Goal: Information Seeking & Learning: Learn about a topic

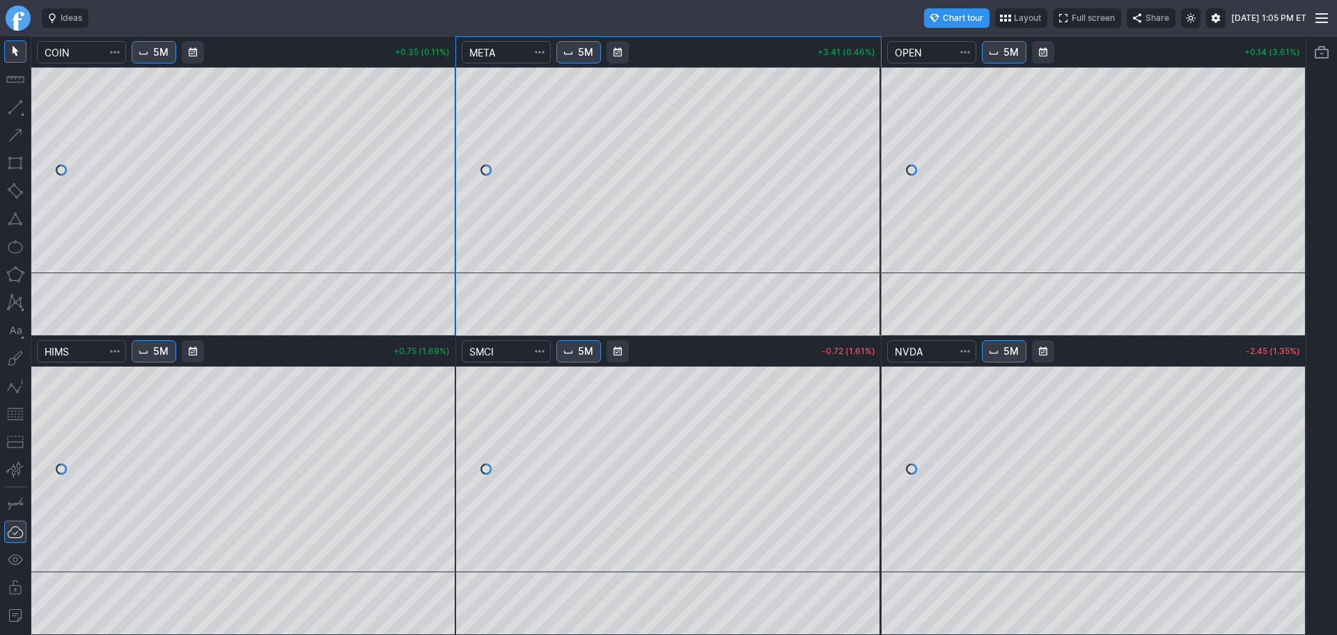
click at [26, 17] on link "Finviz.com" at bounding box center [18, 18] width 25 height 25
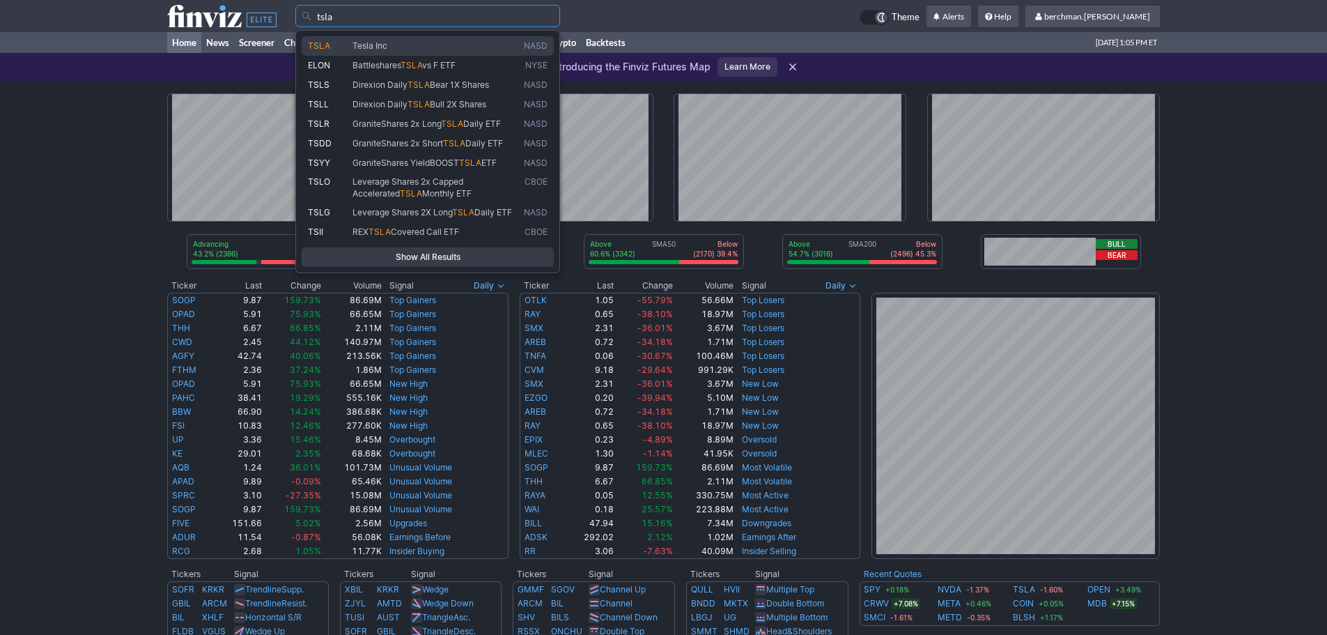
click at [450, 45] on span "Tesla Inc" at bounding box center [435, 46] width 171 height 12
type input "TSLA"
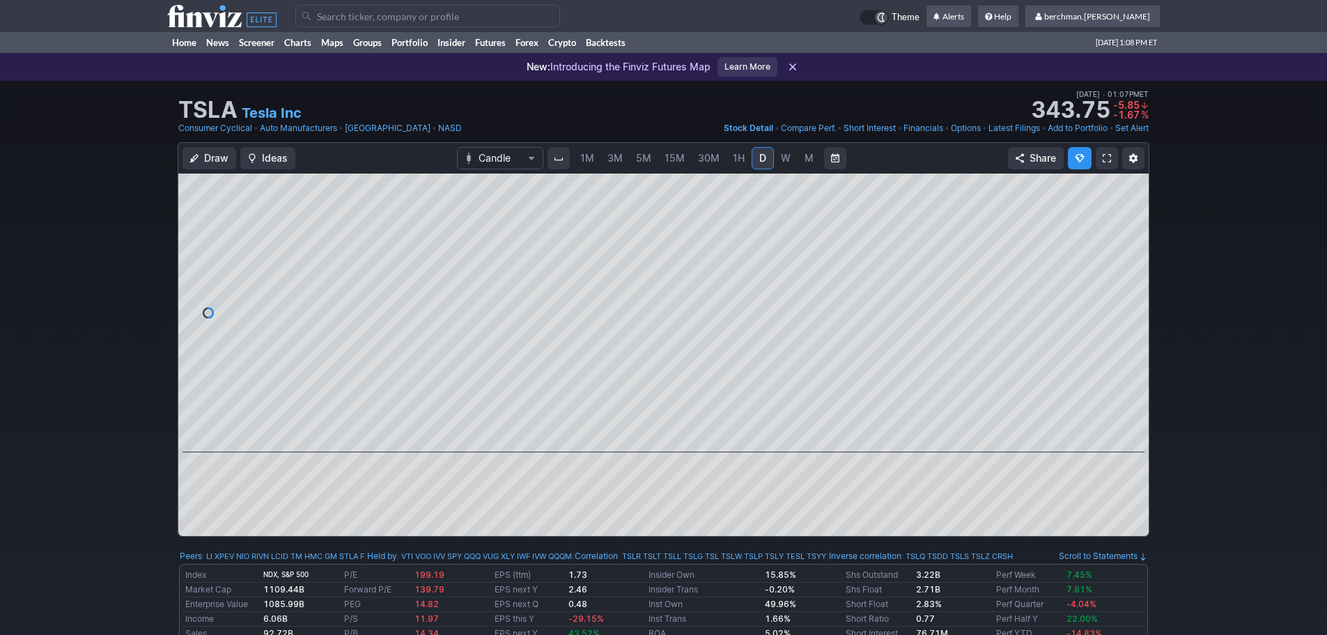
click at [370, 18] on input "Search" at bounding box center [427, 16] width 265 height 22
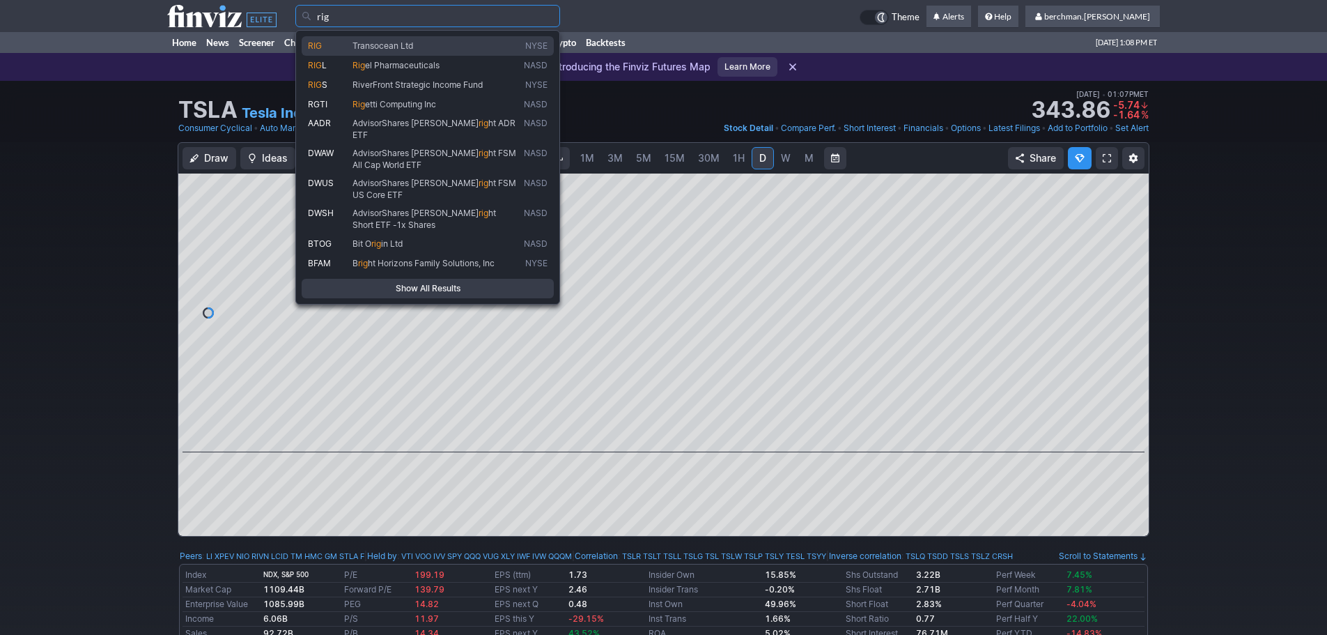
click at [390, 52] on link "RIG Transocean Ltd NYSE" at bounding box center [428, 46] width 252 height 20
type input "RIG"
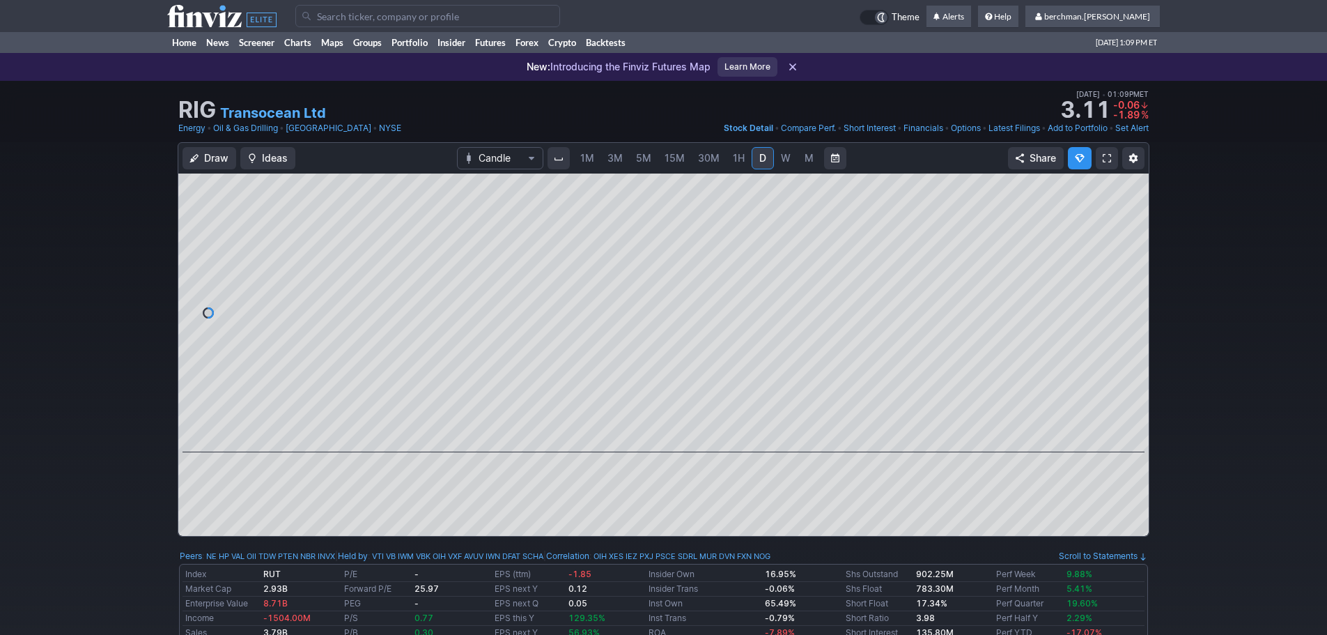
click at [640, 160] on span "5M" at bounding box center [643, 158] width 15 height 12
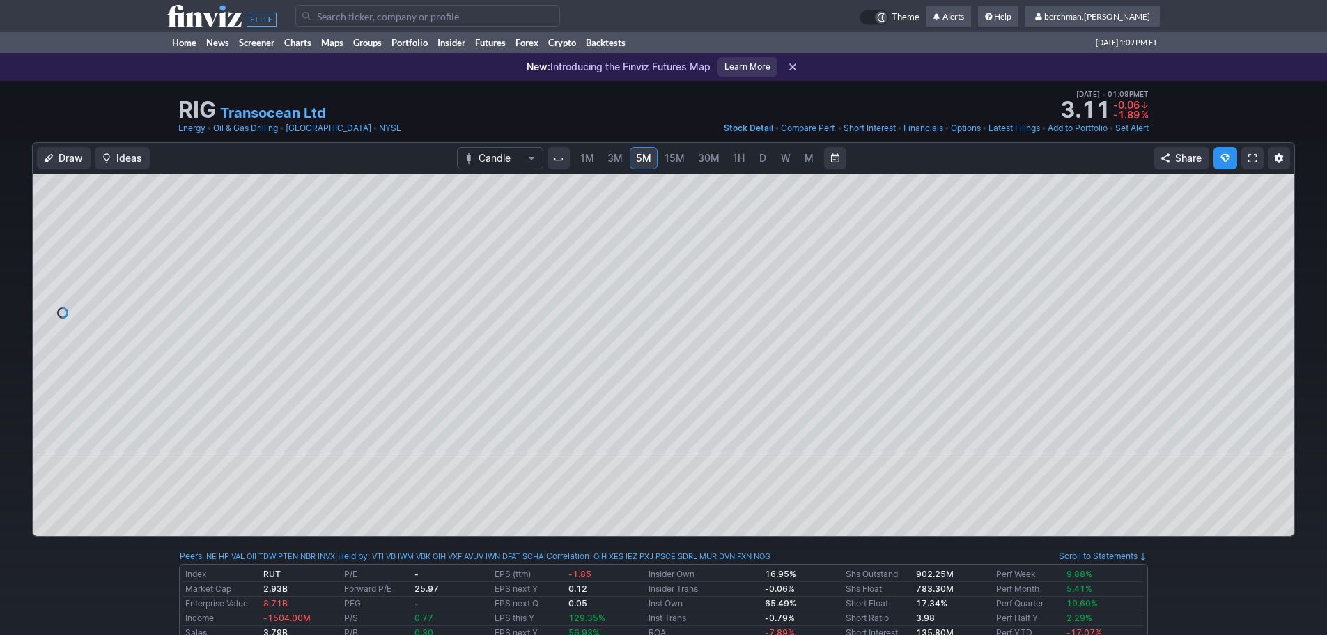
click at [765, 164] on span "D" at bounding box center [763, 158] width 10 height 14
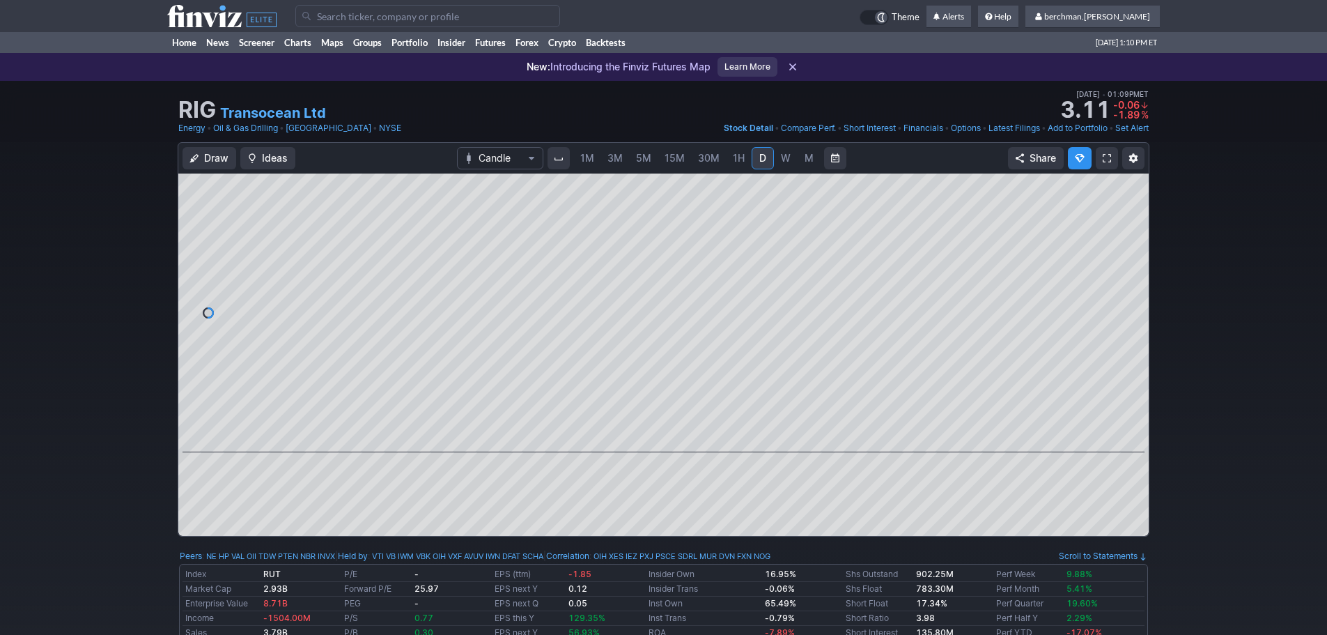
click at [463, 18] on input "Search" at bounding box center [427, 16] width 265 height 22
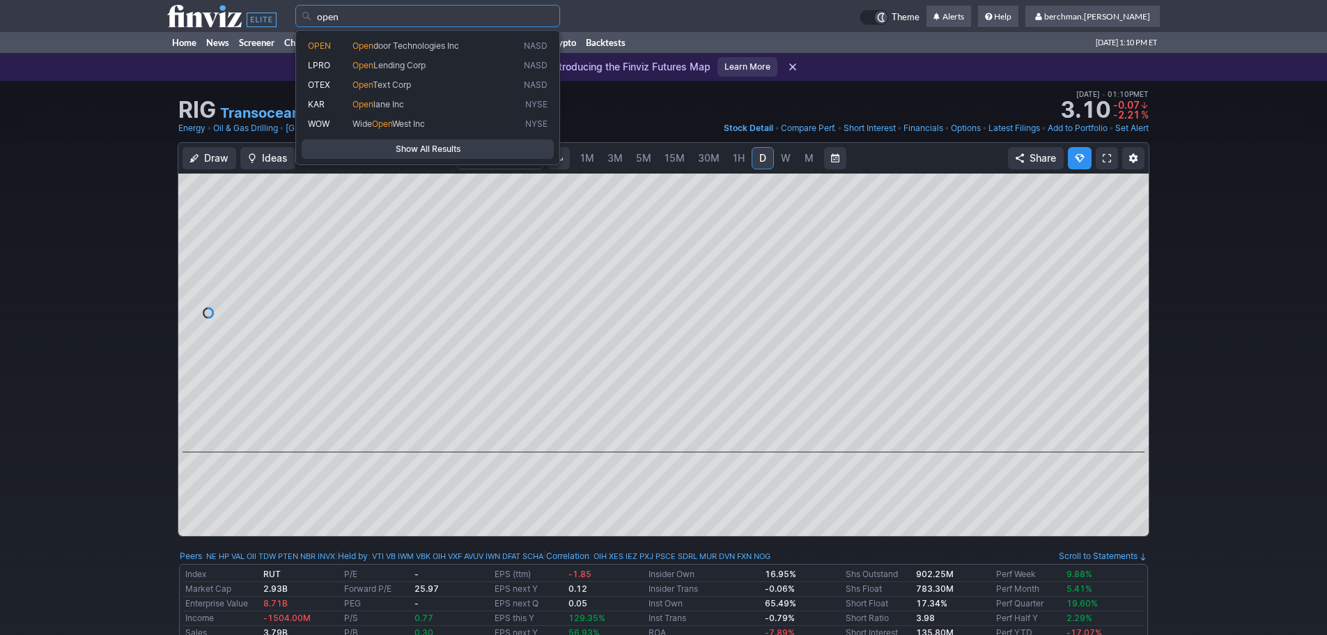
click at [452, 40] on span "Open door Technologies Inc" at bounding box center [435, 46] width 171 height 12
type input "OPEN"
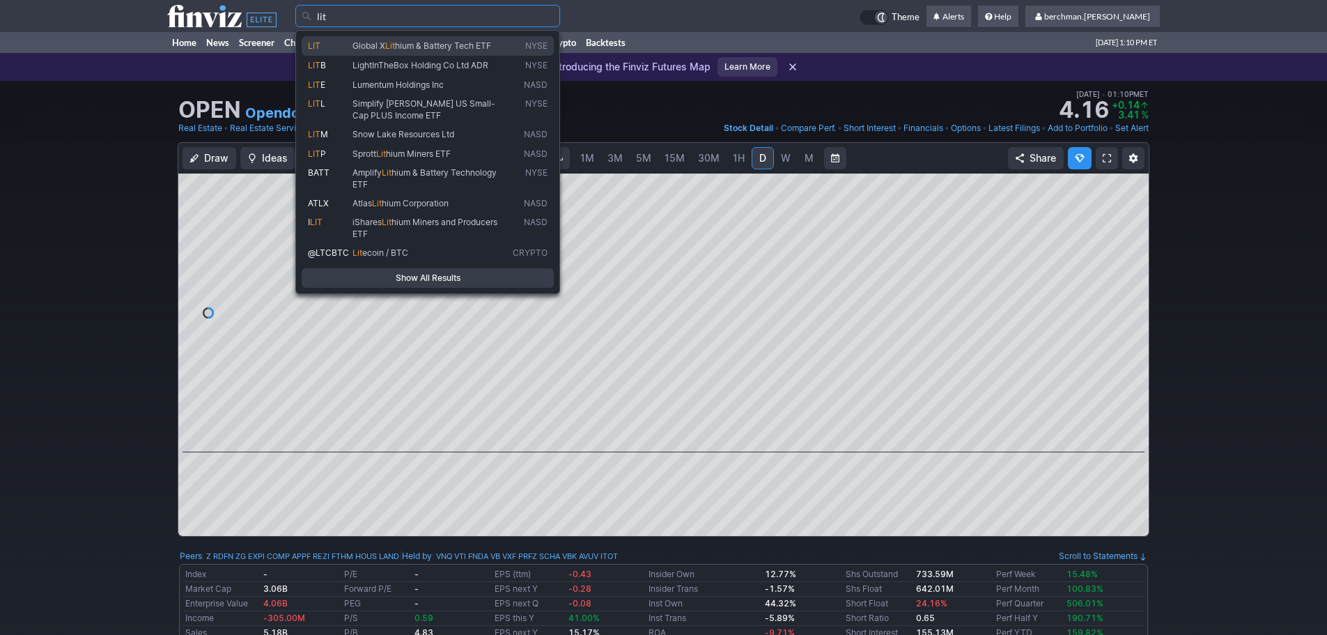
click at [467, 42] on span "hium & Battery Tech ETF" at bounding box center [443, 45] width 96 height 10
type input "LIT"
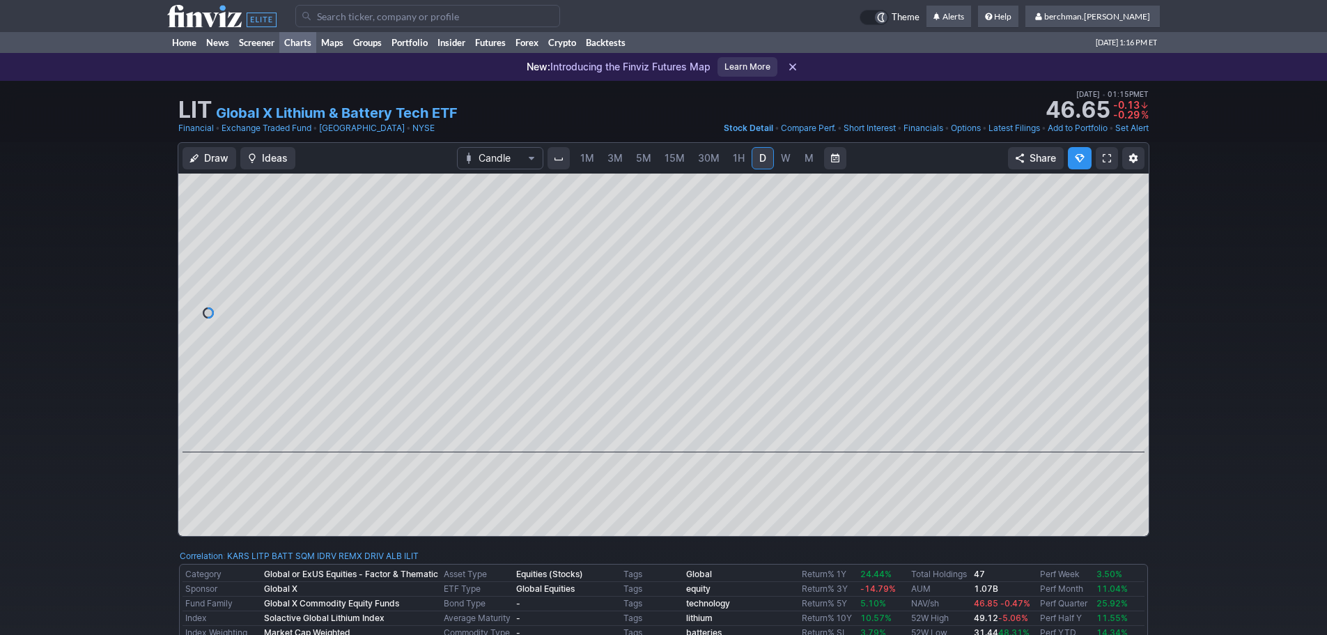
click at [301, 38] on link "Charts" at bounding box center [297, 42] width 37 height 21
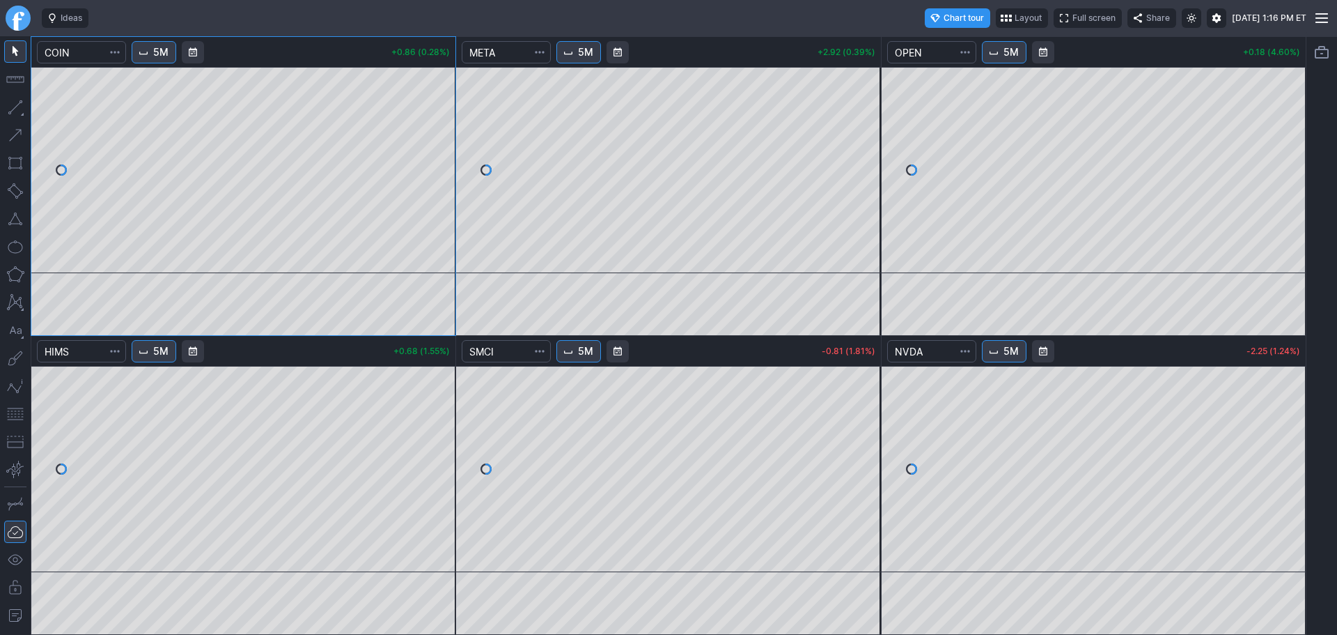
click at [580, 57] on button "5M" at bounding box center [579, 52] width 45 height 22
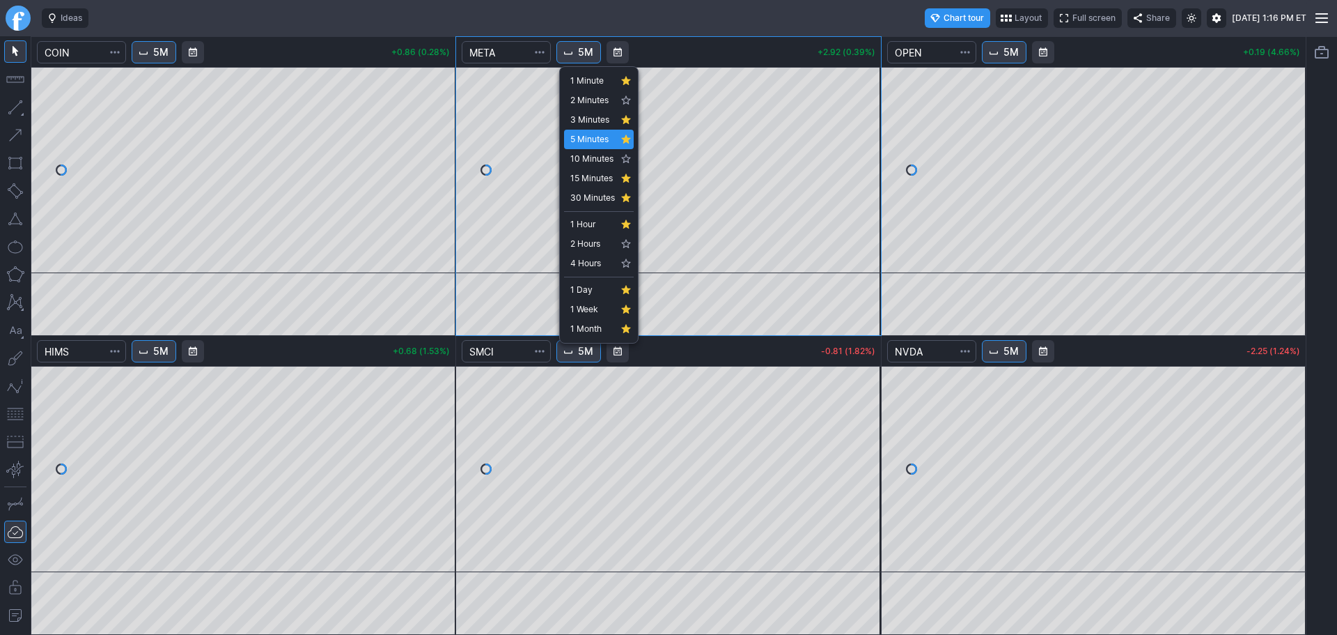
click at [687, 34] on div at bounding box center [668, 317] width 1337 height 635
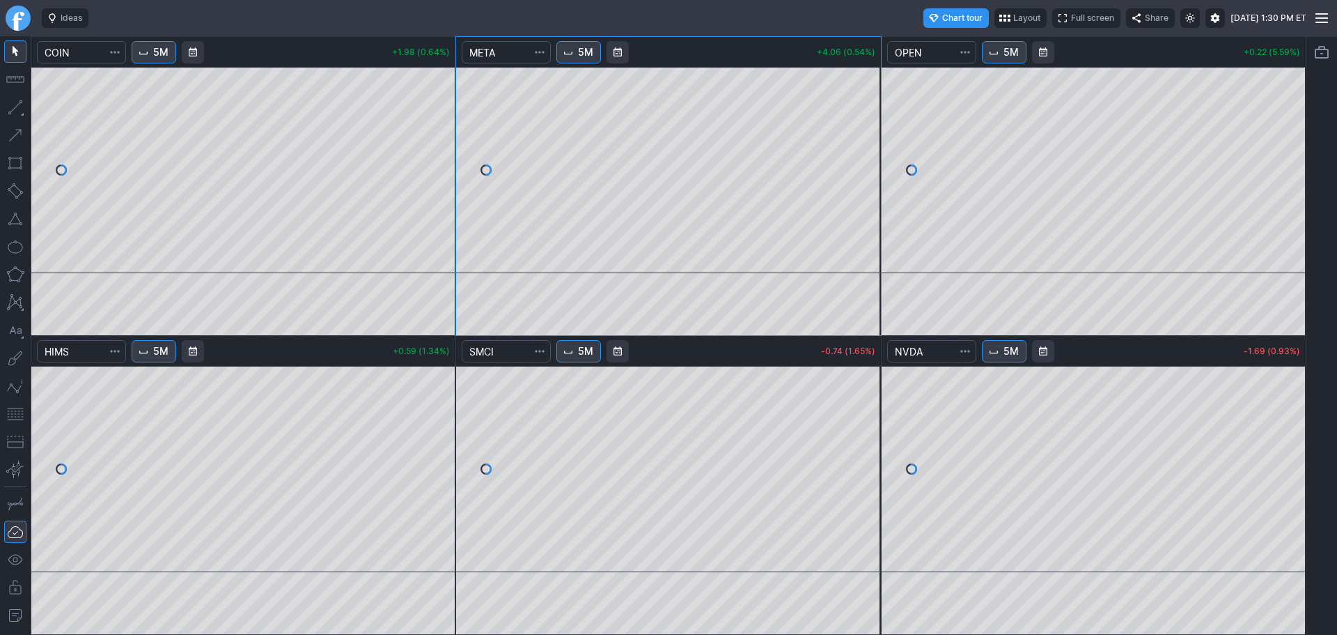
click at [13, 17] on link "Finviz.com" at bounding box center [18, 18] width 25 height 25
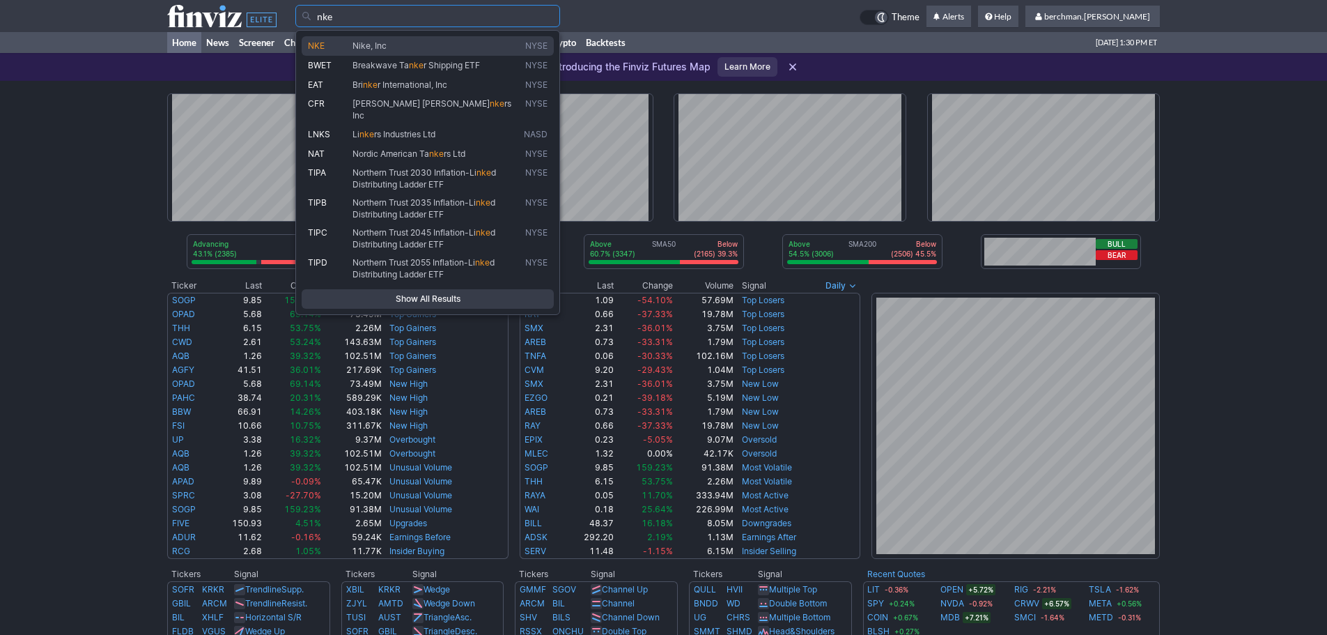
click at [374, 42] on span "Nike, Inc" at bounding box center [369, 45] width 34 height 10
type input "NKE"
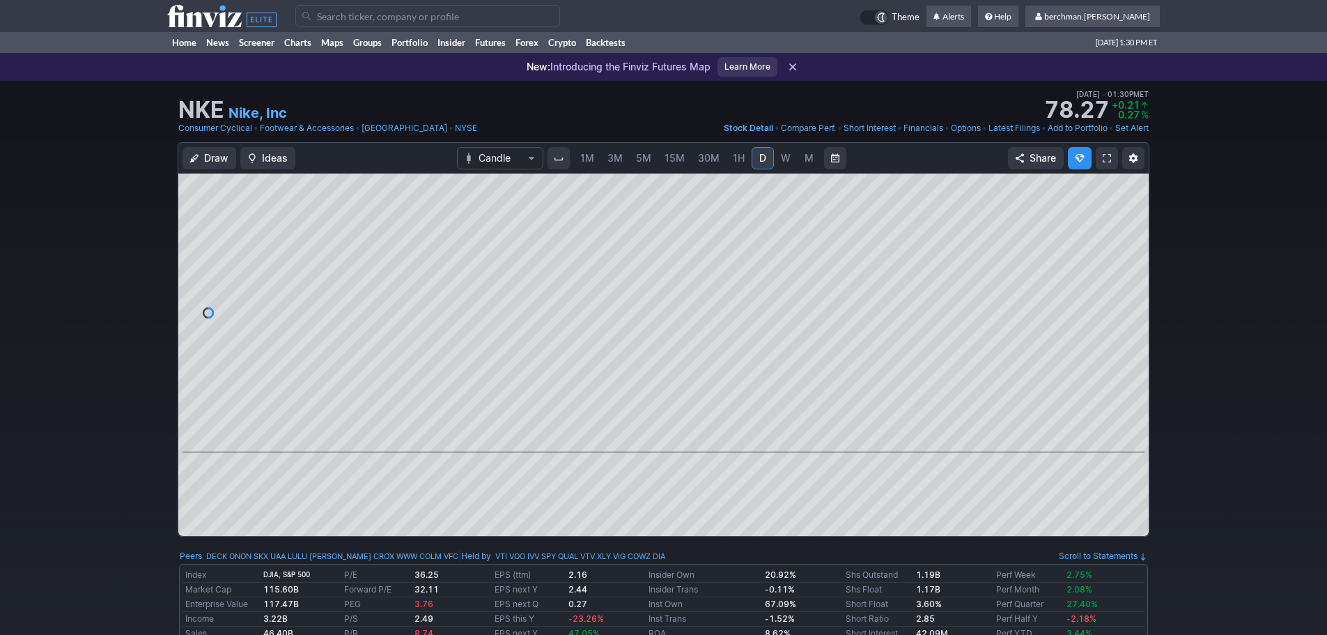
click at [793, 164] on link "W" at bounding box center [786, 158] width 22 height 22
click at [760, 157] on span "D" at bounding box center [762, 158] width 7 height 12
click at [302, 46] on link "Charts" at bounding box center [297, 42] width 37 height 21
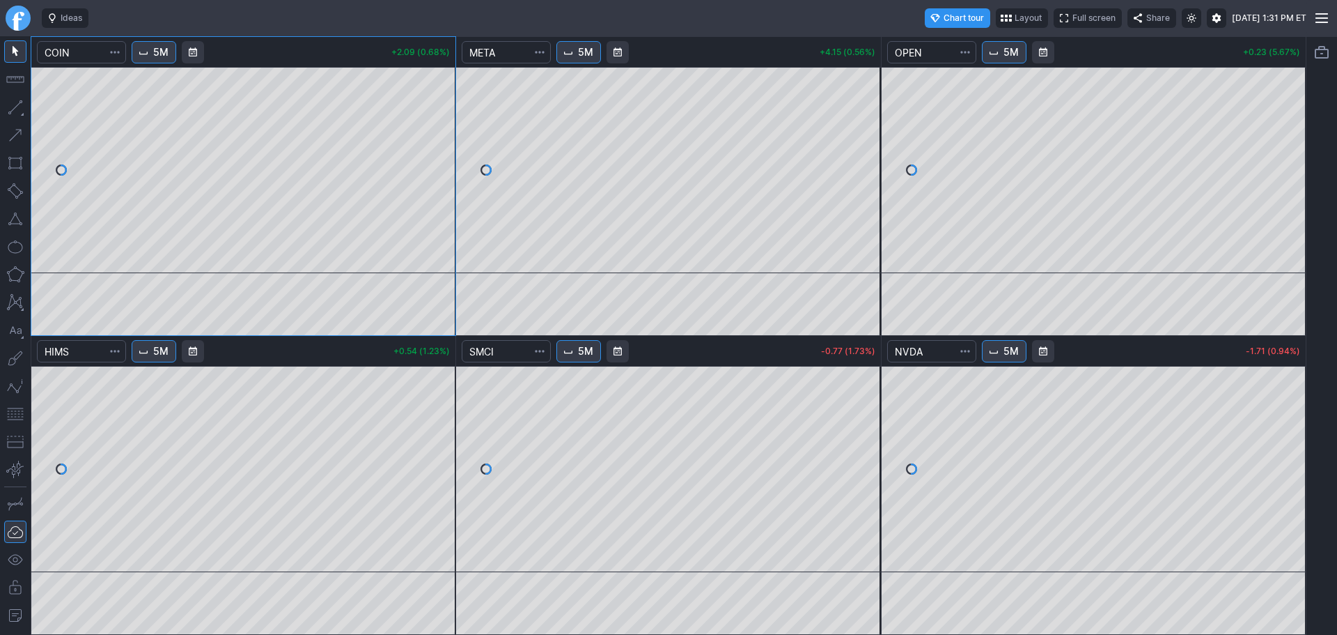
click at [17, 22] on link "Finviz.com" at bounding box center [18, 18] width 25 height 25
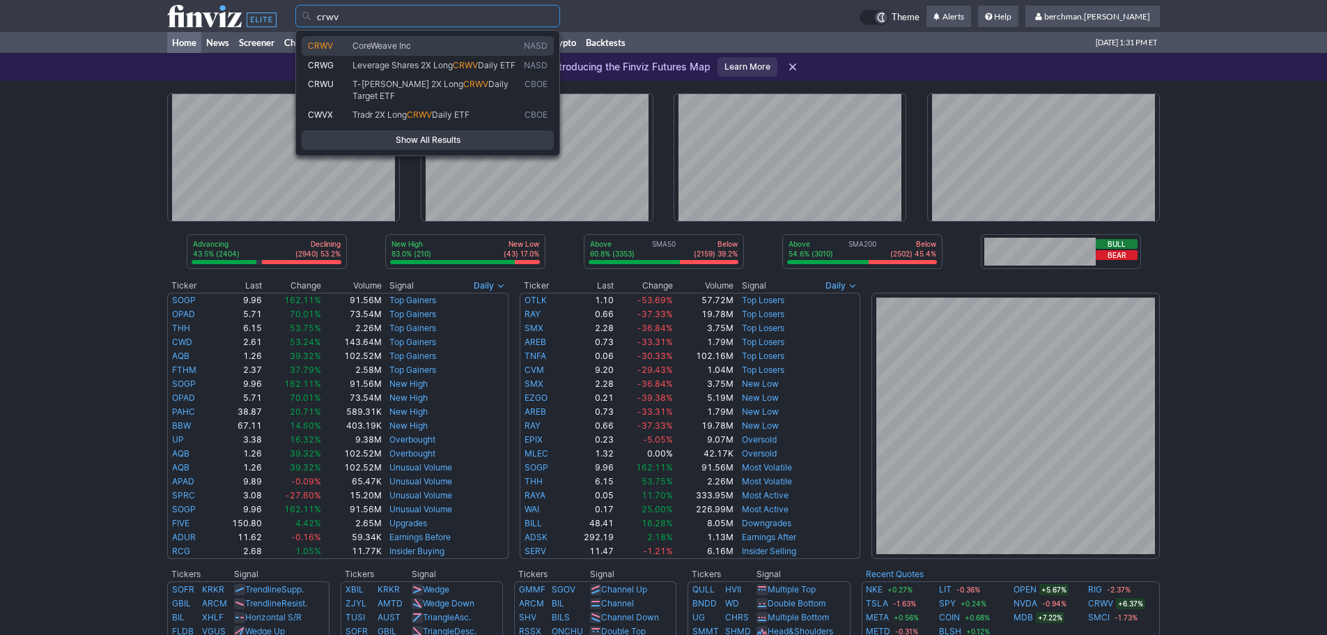
click at [405, 44] on span "CoreWeave Inc" at bounding box center [381, 45] width 59 height 10
type input "CRWV"
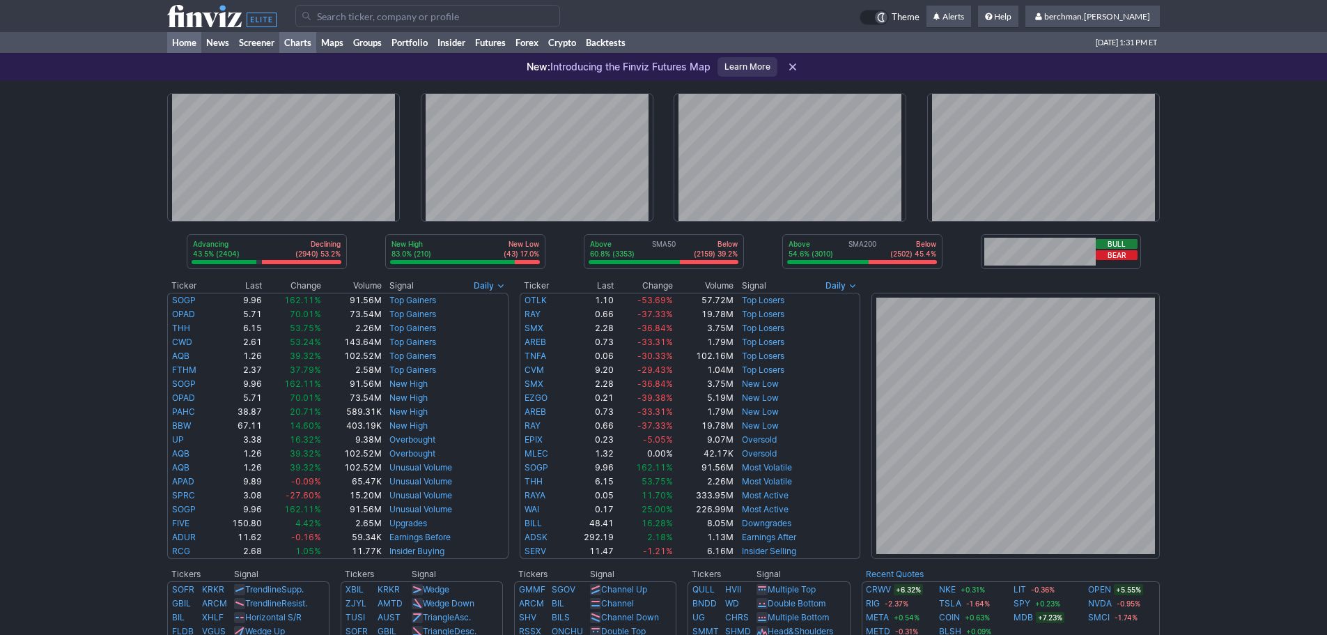
click at [298, 39] on link "Charts" at bounding box center [297, 42] width 37 height 21
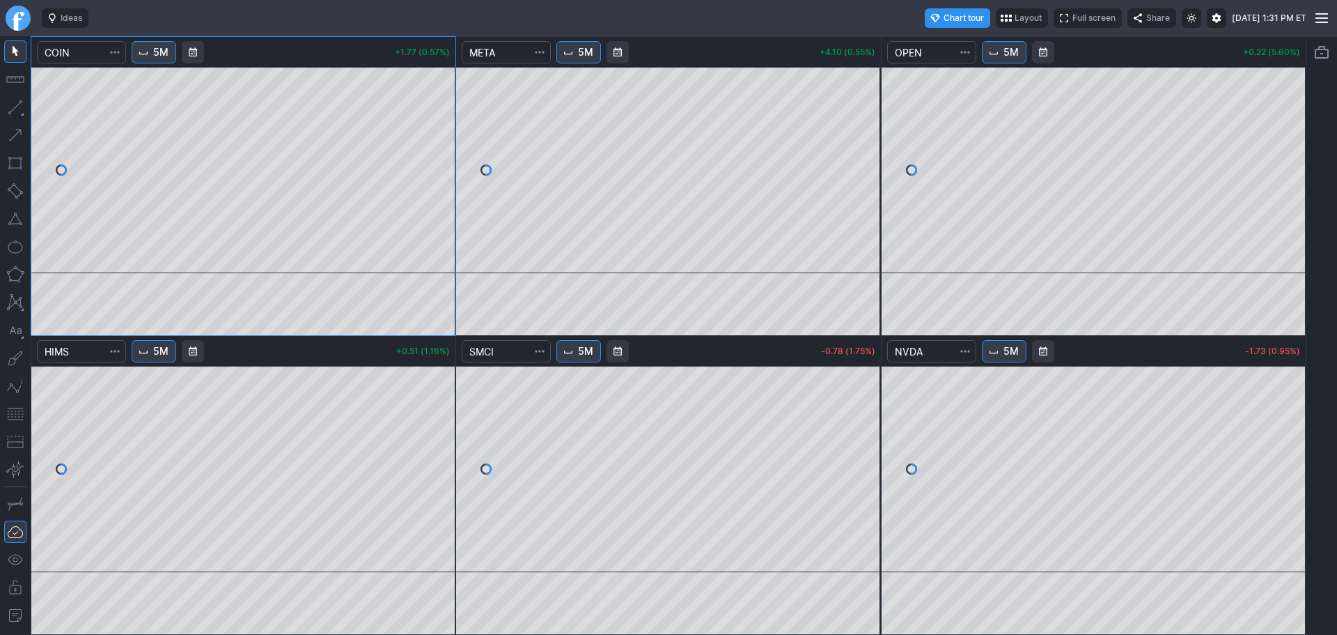
click at [580, 355] on button "5M" at bounding box center [579, 351] width 45 height 22
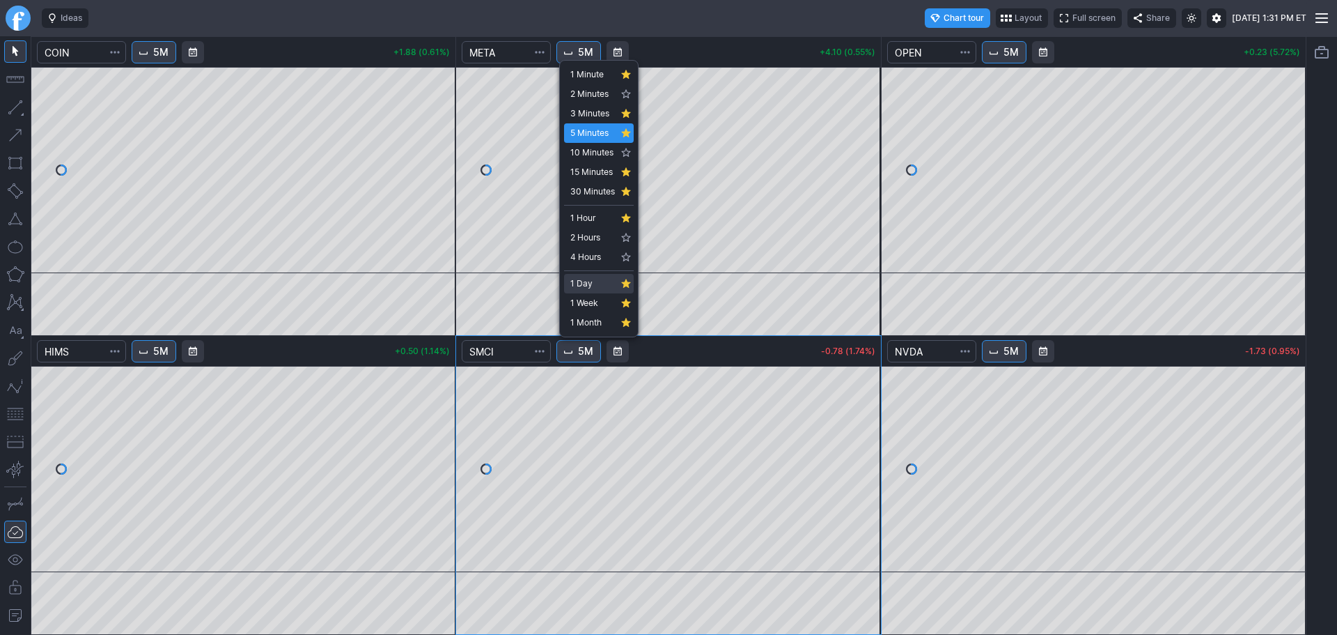
click at [594, 287] on span "1 Day" at bounding box center [592, 284] width 45 height 14
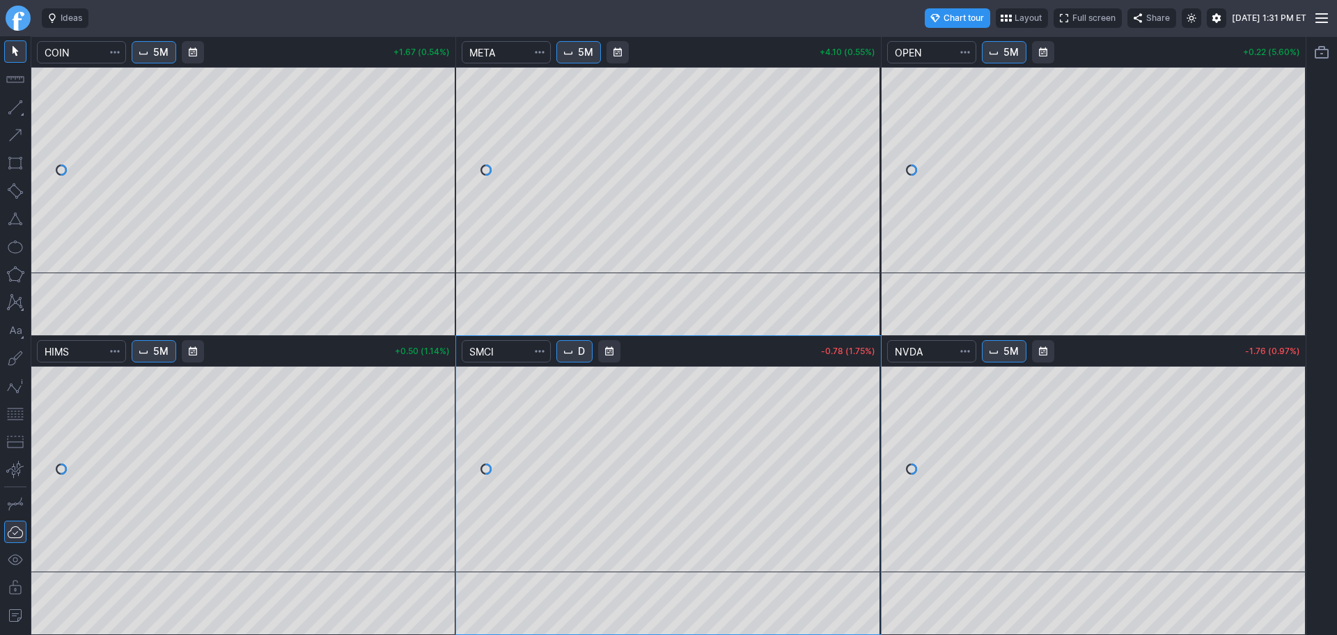
click at [585, 354] on span "D" at bounding box center [581, 351] width 7 height 14
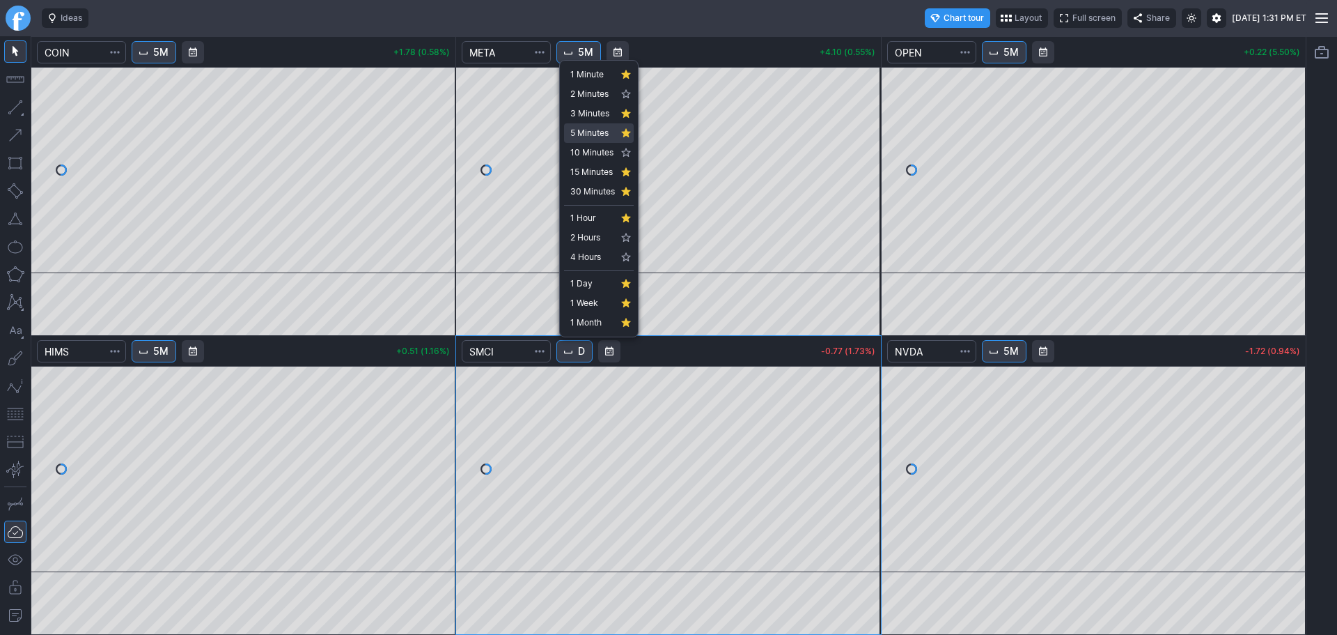
click at [595, 130] on span "5 Minutes" at bounding box center [592, 133] width 45 height 14
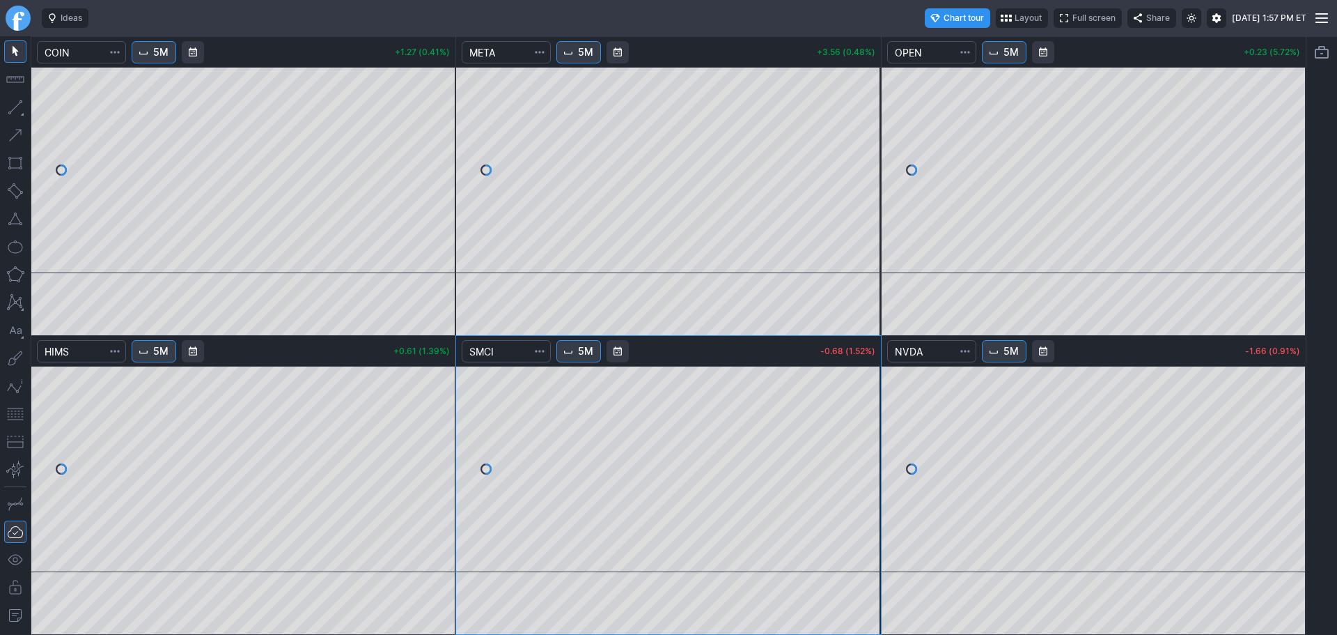
click at [584, 350] on span "5M" at bounding box center [585, 351] width 15 height 14
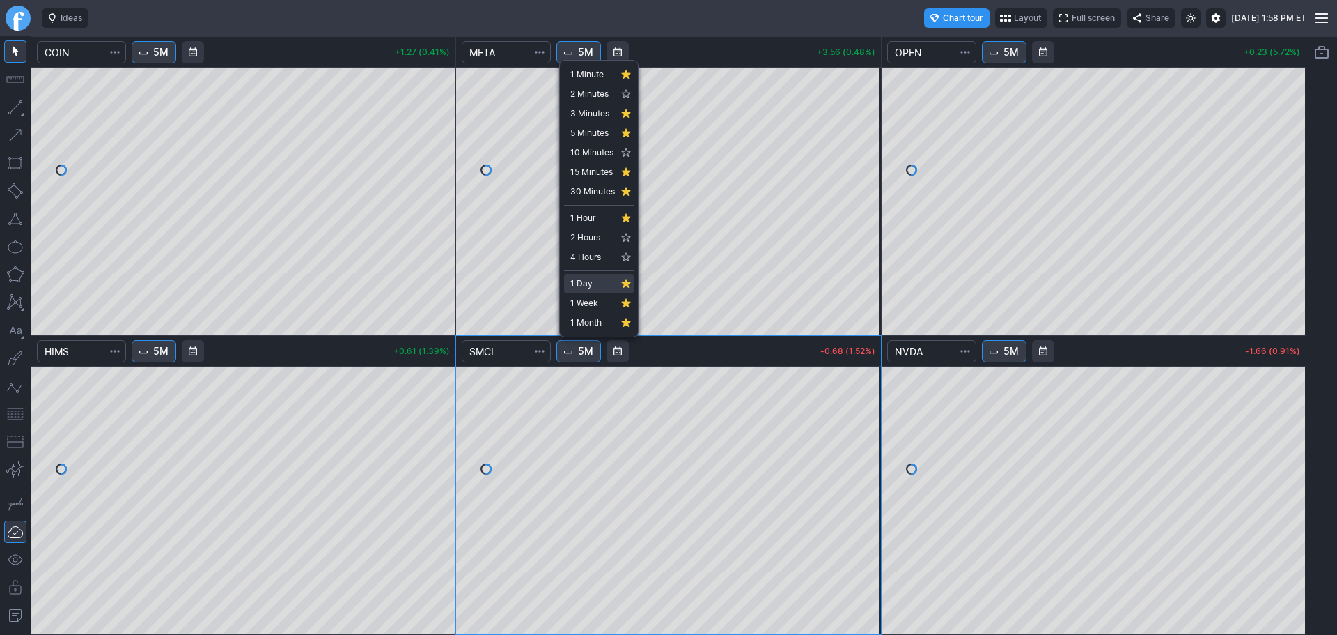
click at [588, 288] on span "1 Day" at bounding box center [592, 284] width 45 height 14
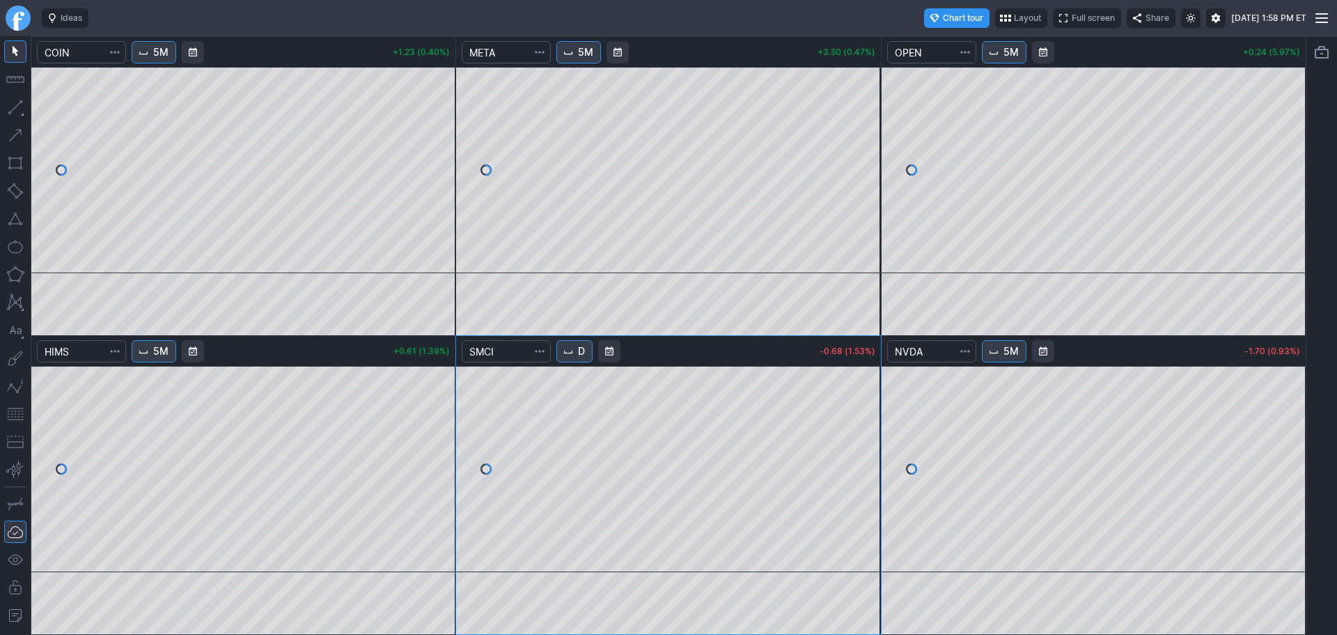
click at [569, 352] on span "Interval" at bounding box center [568, 350] width 11 height 11
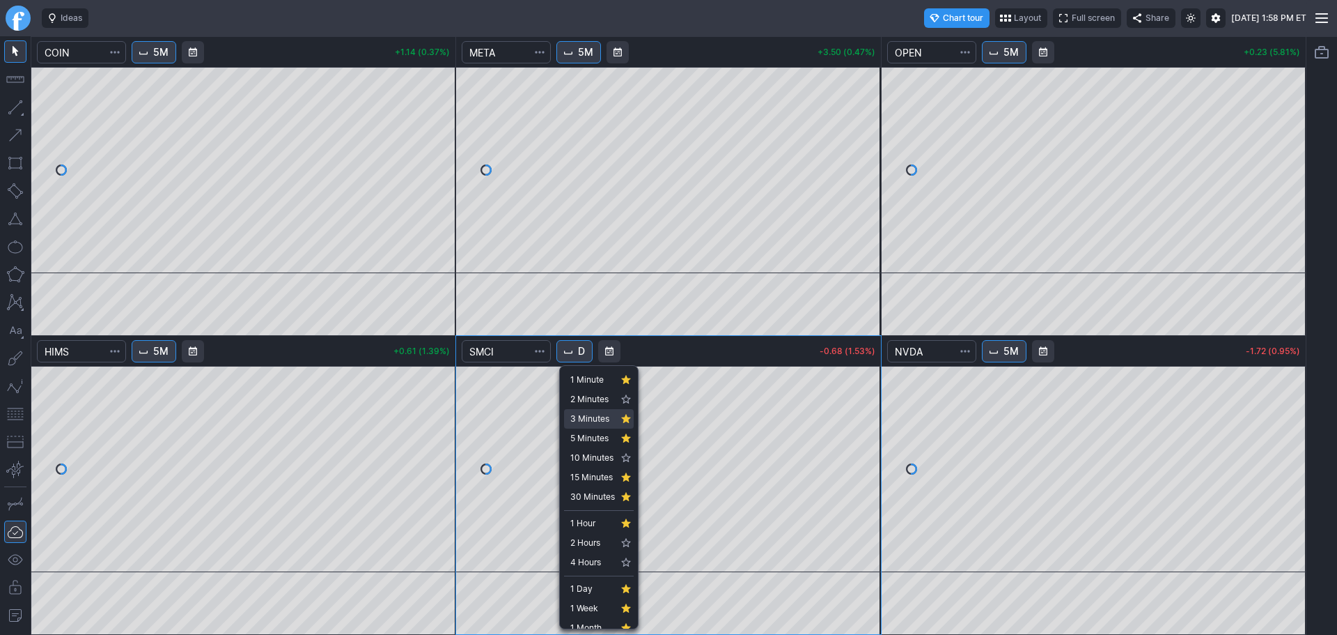
click at [588, 437] on span "5 Minutes" at bounding box center [592, 438] width 45 height 14
